Goal: Task Accomplishment & Management: Complete application form

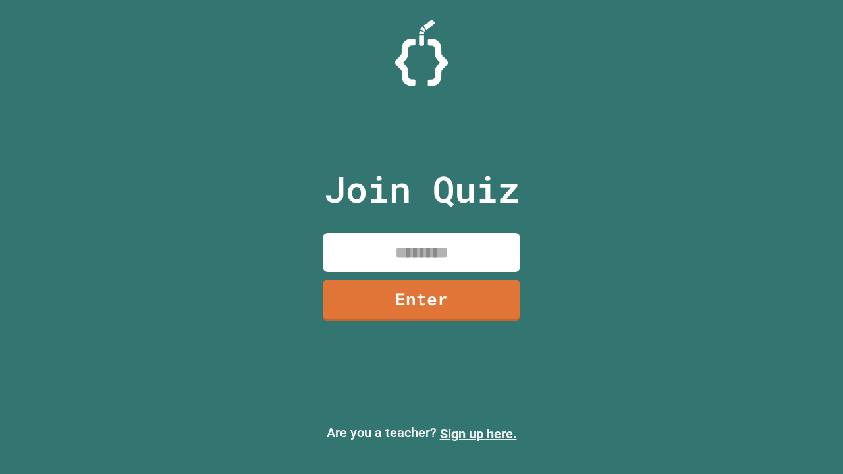
click at [478, 434] on link "Sign up here." at bounding box center [478, 434] width 77 height 16
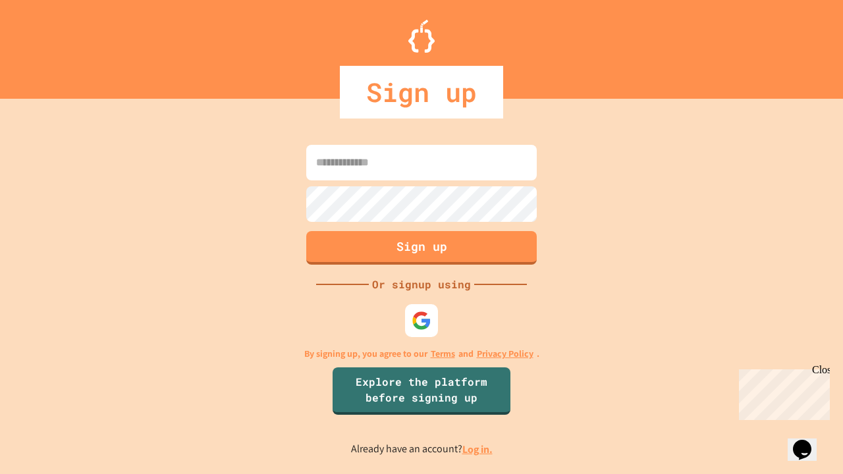
click at [478, 449] on link "Log in." at bounding box center [477, 450] width 30 height 14
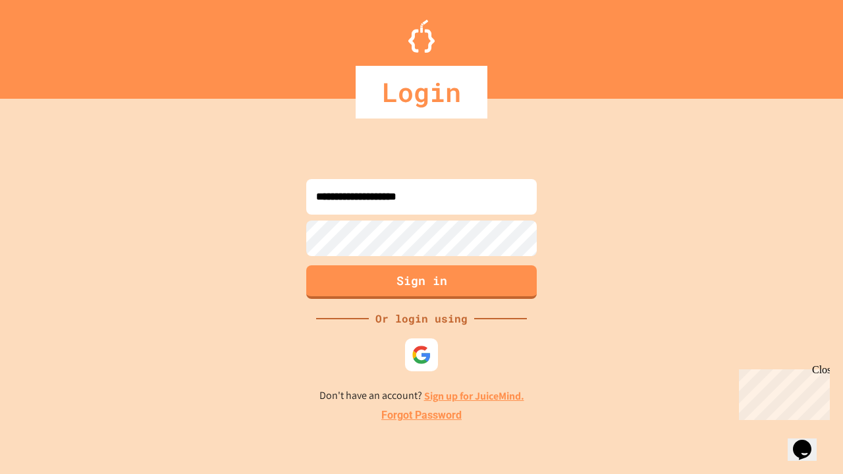
type input "**********"
